Goal: Navigation & Orientation: Find specific page/section

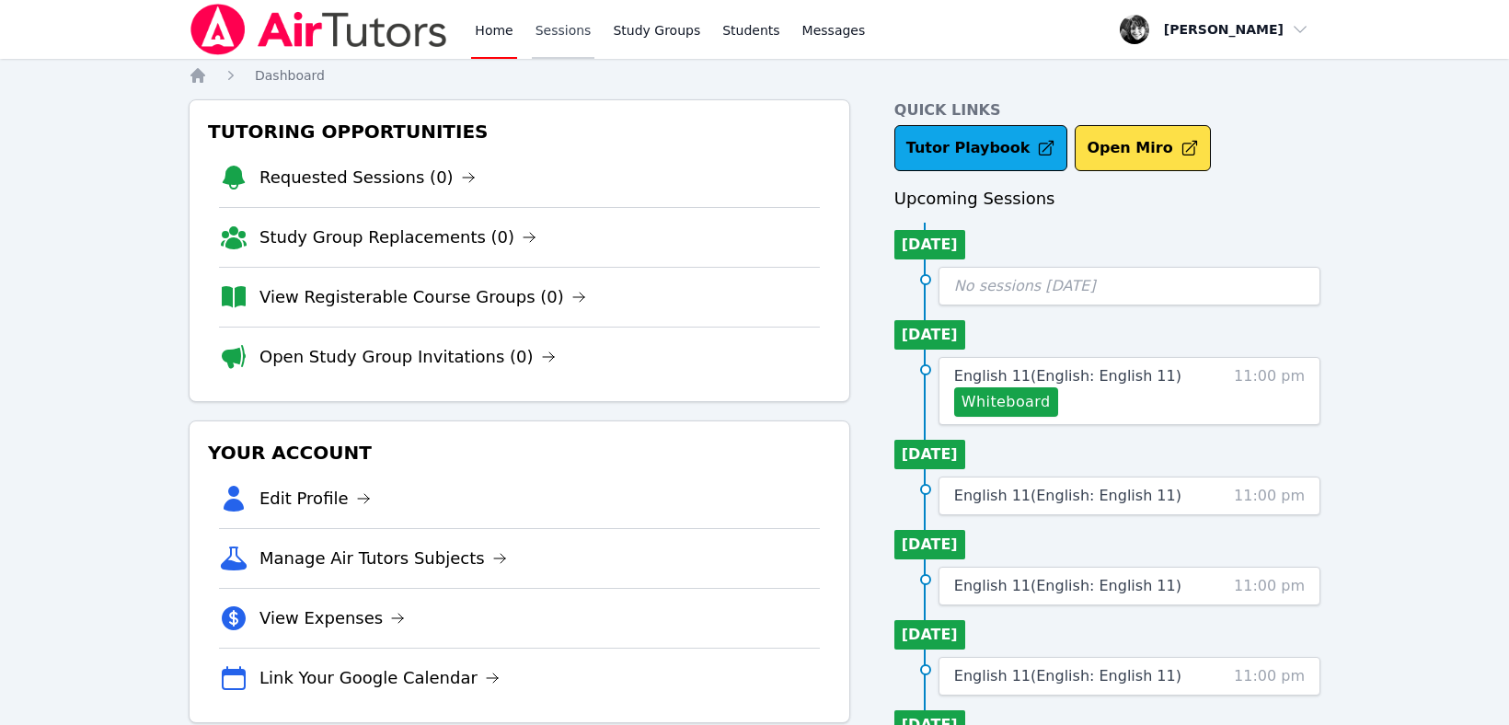
click at [570, 33] on link "Sessions" at bounding box center [563, 29] width 63 height 59
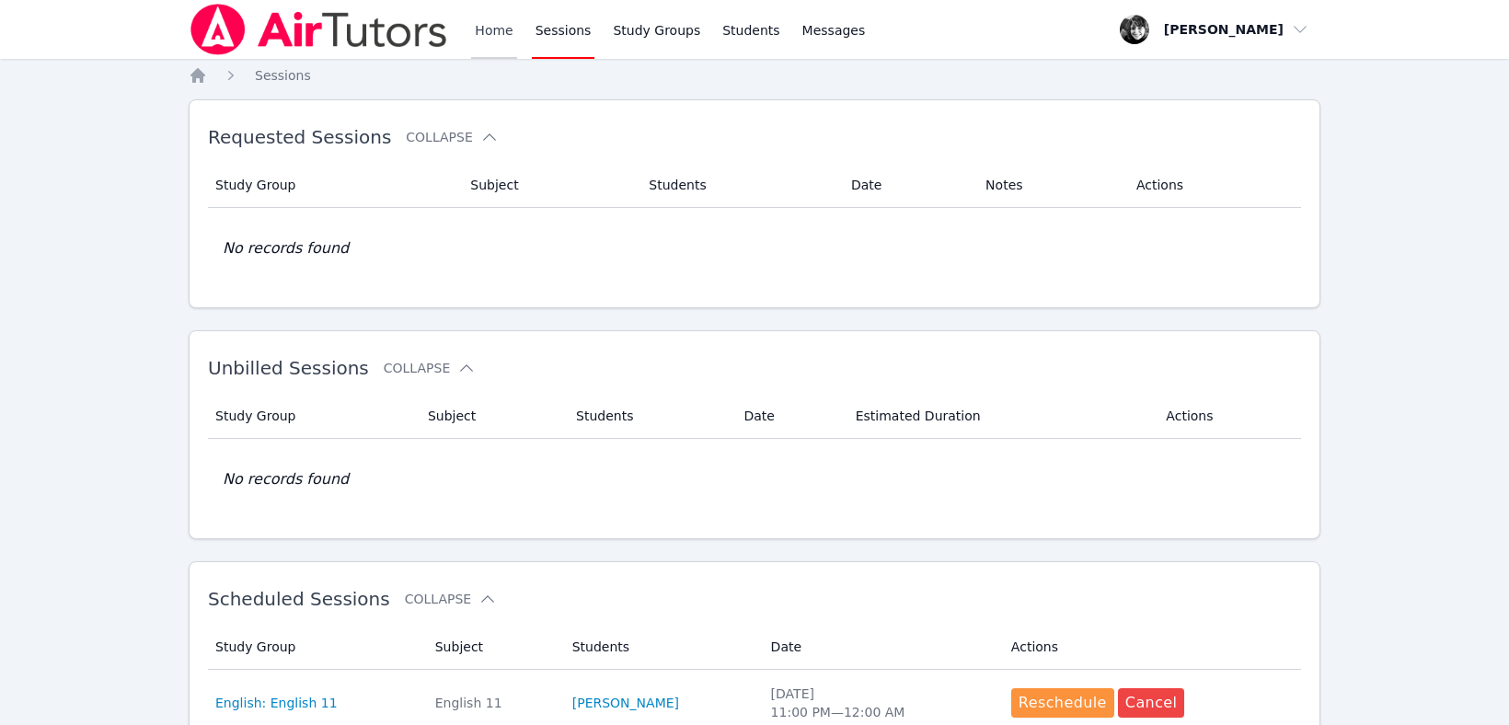
click at [492, 29] on link "Home" at bounding box center [493, 29] width 45 height 59
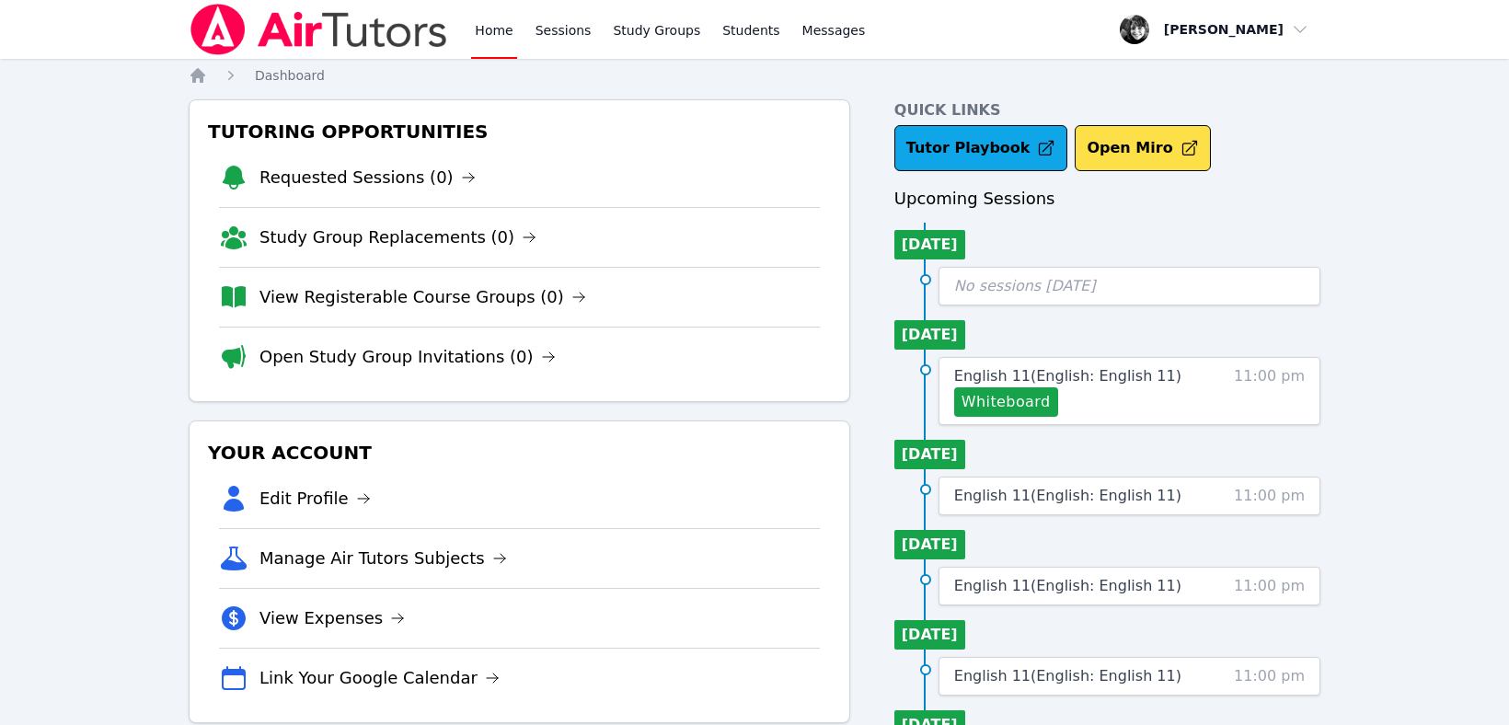
click at [1330, 260] on div "Home Sessions Study Groups Students Messages Open user menu Courtney Maher Open…" at bounding box center [754, 640] width 1509 height 1281
click at [1489, 360] on div "Home Sessions Study Groups Students Messages Open user menu Courtney Maher Open…" at bounding box center [754, 640] width 1509 height 1281
